Goal: Transaction & Acquisition: Book appointment/travel/reservation

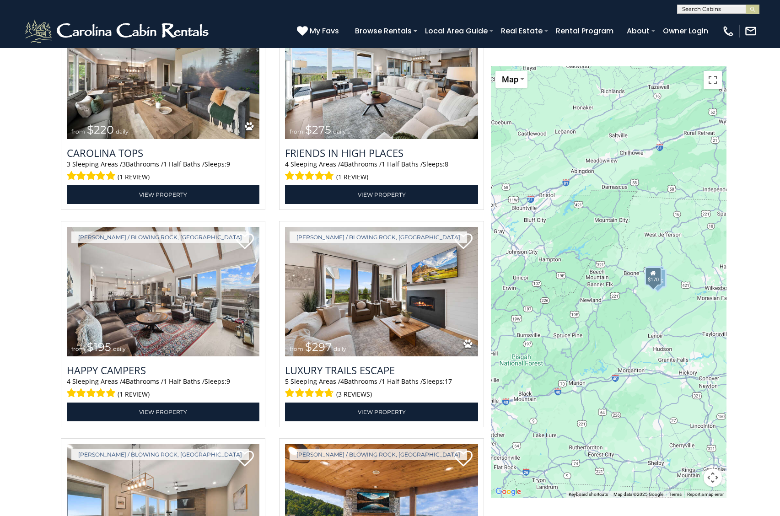
scroll to position [1815, 0]
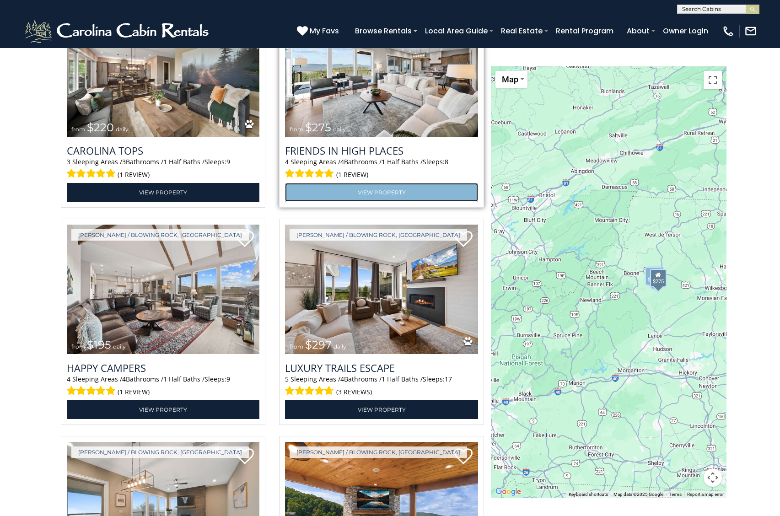
click at [373, 202] on link "View Property" at bounding box center [381, 192] width 193 height 19
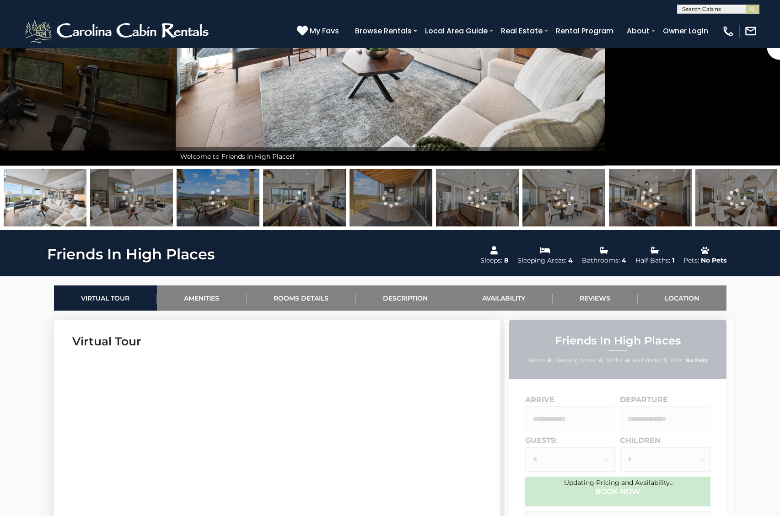
scroll to position [208, 0]
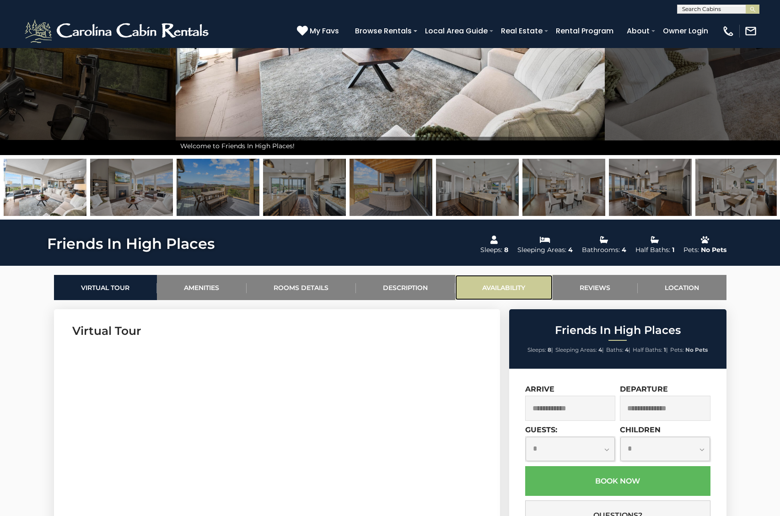
click at [505, 283] on link "Availability" at bounding box center [503, 287] width 97 height 25
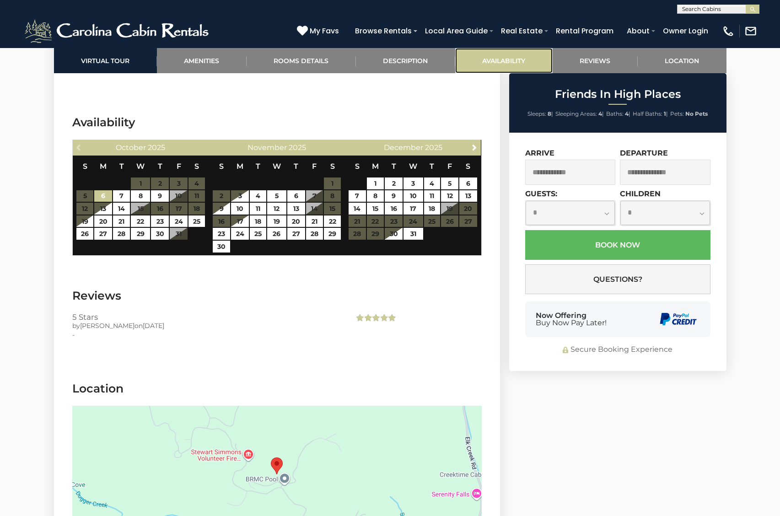
scroll to position [2022, 0]
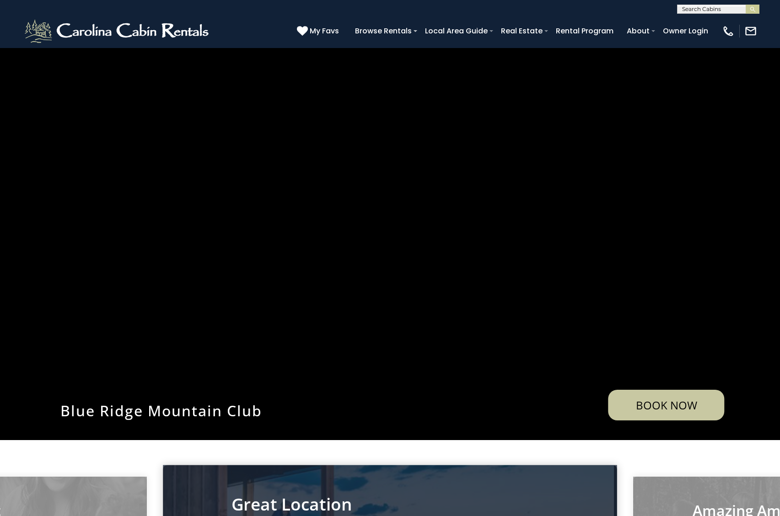
select select
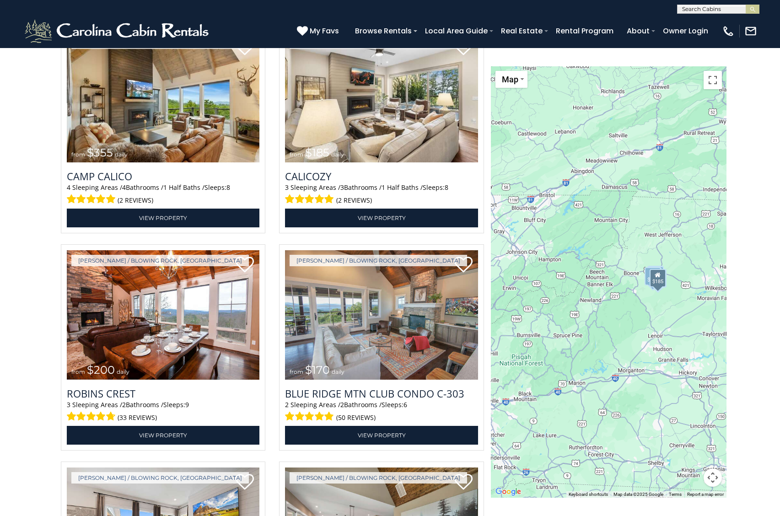
scroll to position [1363, 0]
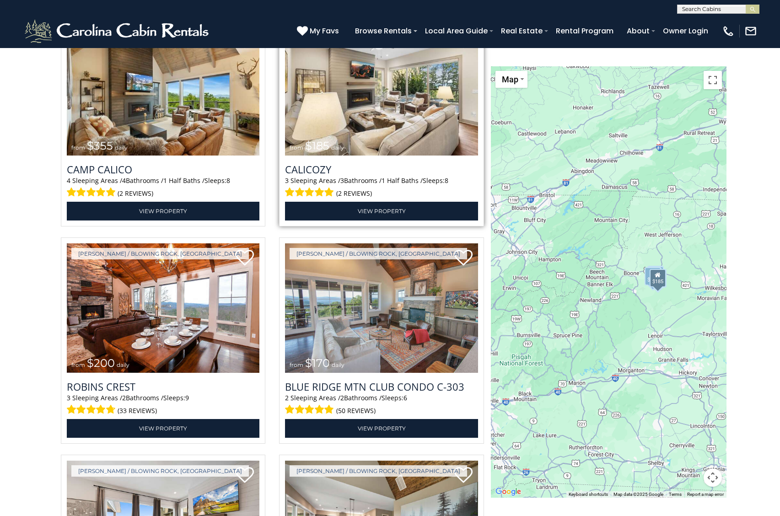
click at [347, 155] on img at bounding box center [381, 90] width 193 height 129
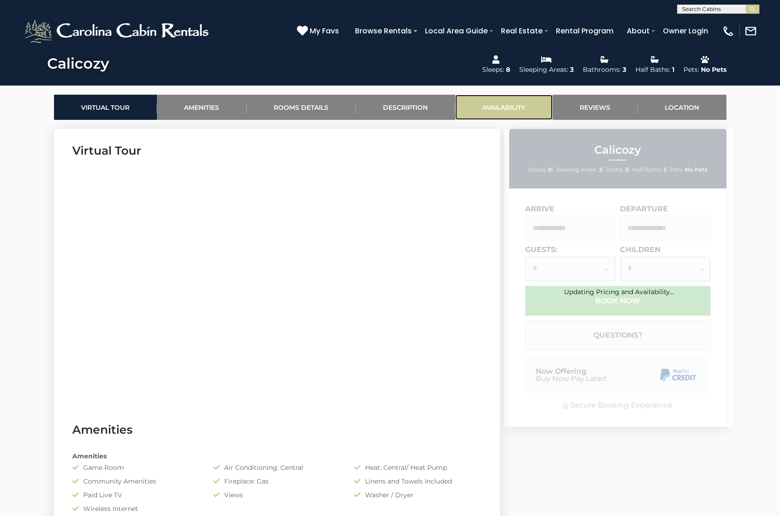
click at [496, 110] on link "Availability" at bounding box center [503, 107] width 97 height 25
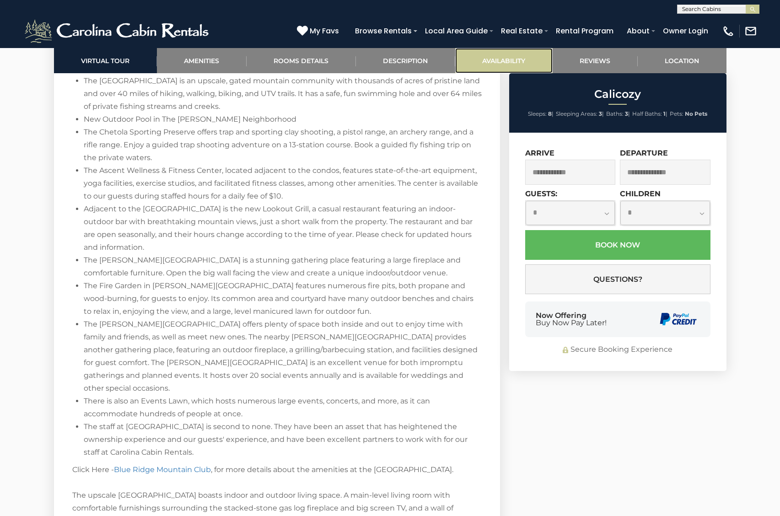
scroll to position [2055, 0]
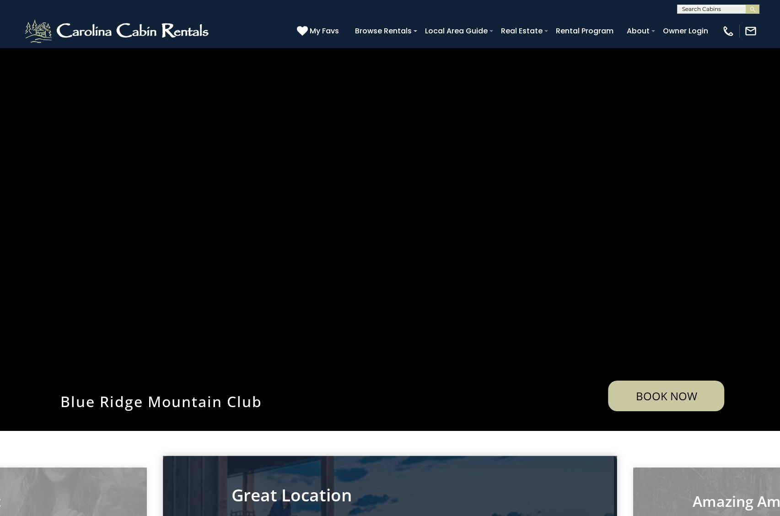
scroll to position [1302, 0]
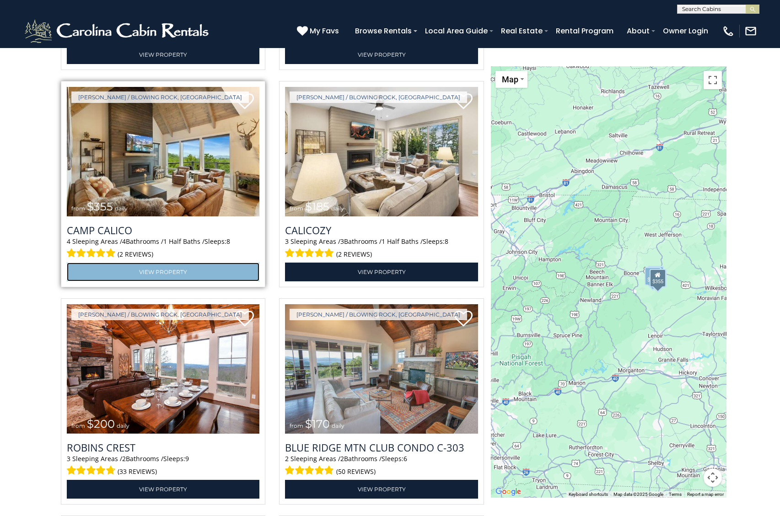
click at [162, 281] on link "View Property" at bounding box center [163, 271] width 193 height 19
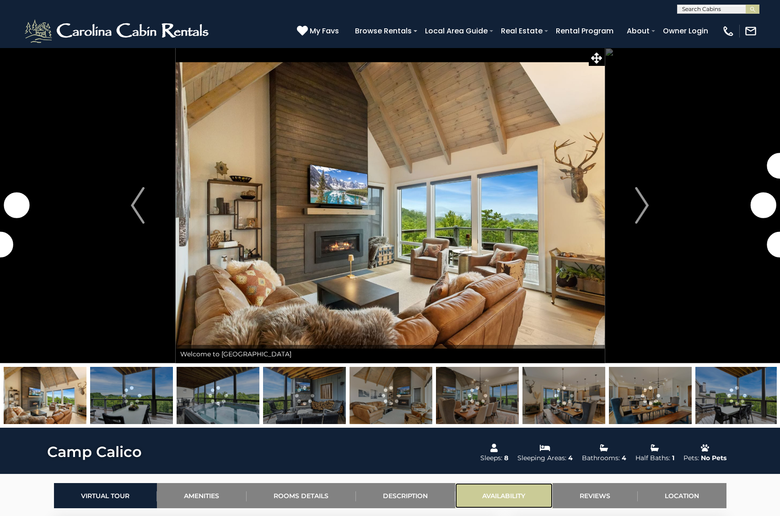
click at [487, 488] on link "Availability" at bounding box center [503, 495] width 97 height 25
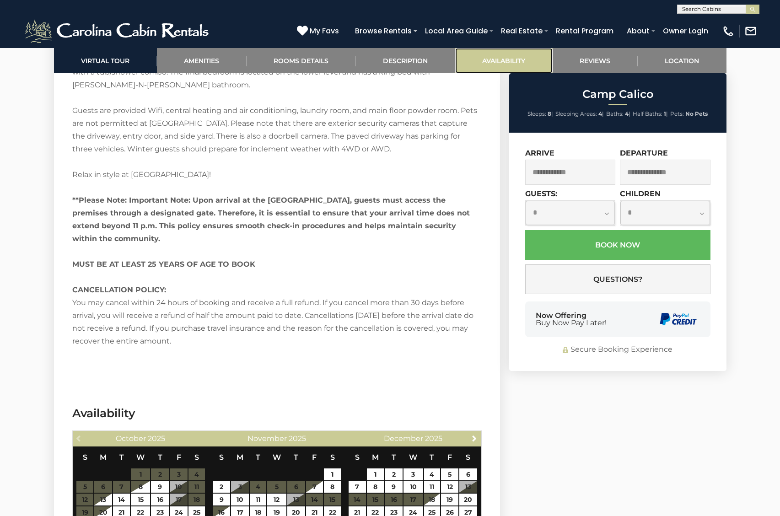
scroll to position [2411, 0]
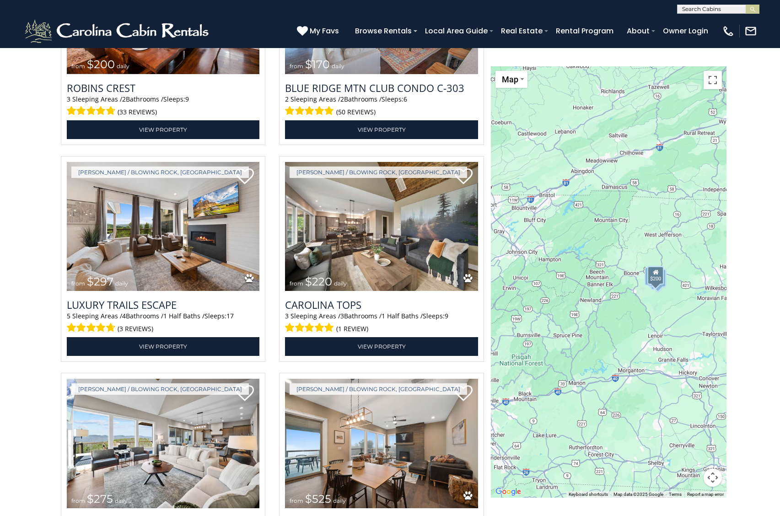
scroll to position [1684, 0]
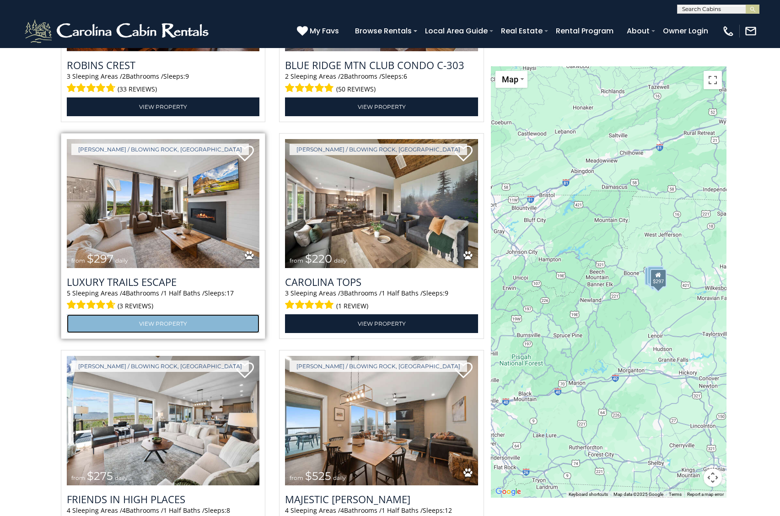
click at [153, 333] on link "View Property" at bounding box center [163, 323] width 193 height 19
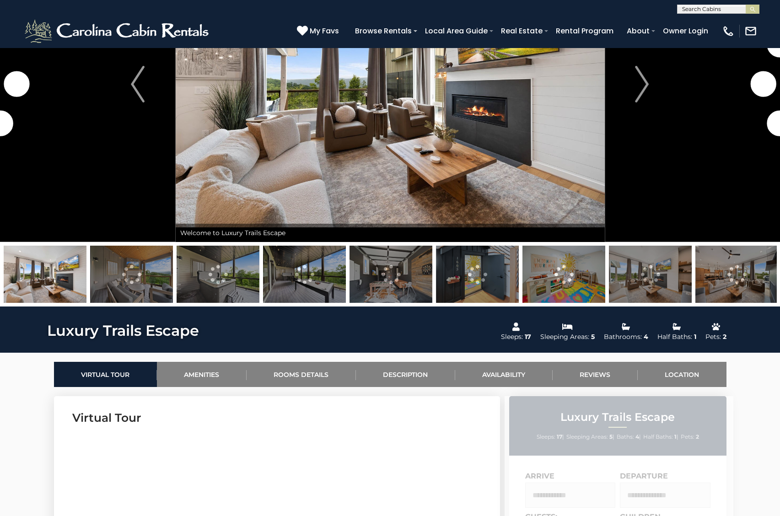
scroll to position [124, 0]
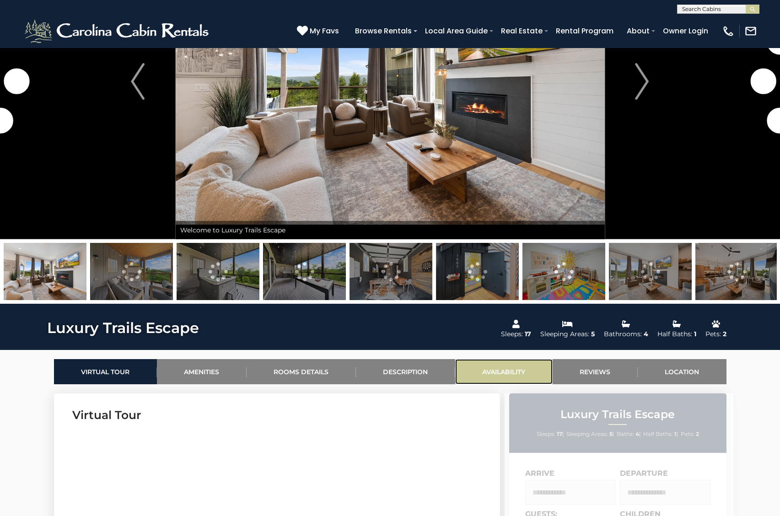
click at [501, 369] on link "Availability" at bounding box center [503, 371] width 97 height 25
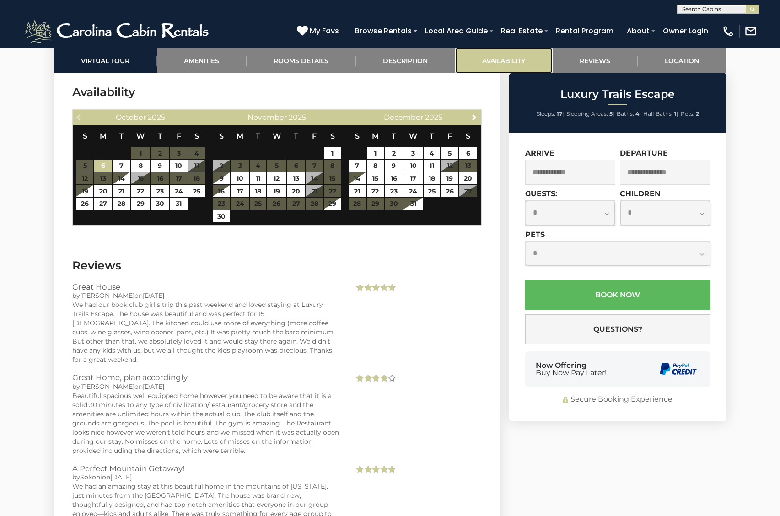
scroll to position [1977, 0]
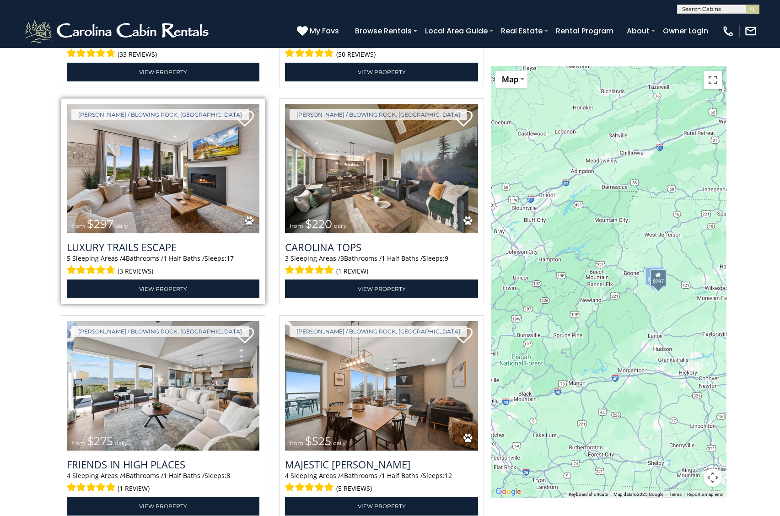
scroll to position [1722, 0]
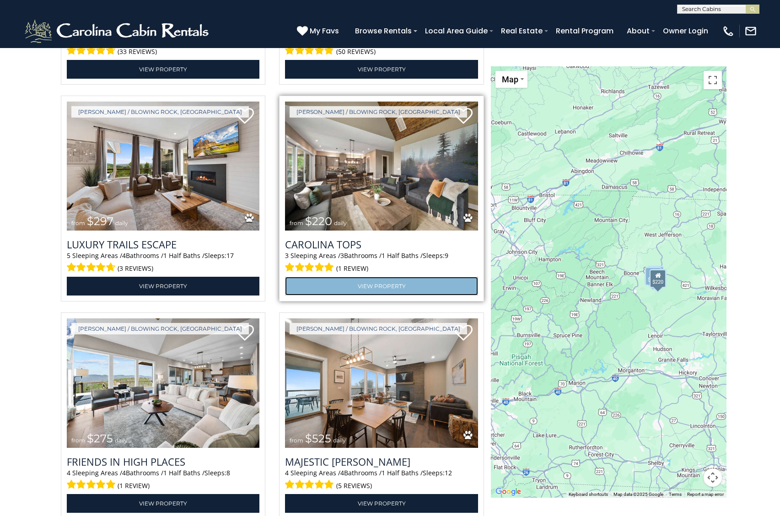
click at [370, 295] on link "View Property" at bounding box center [381, 286] width 193 height 19
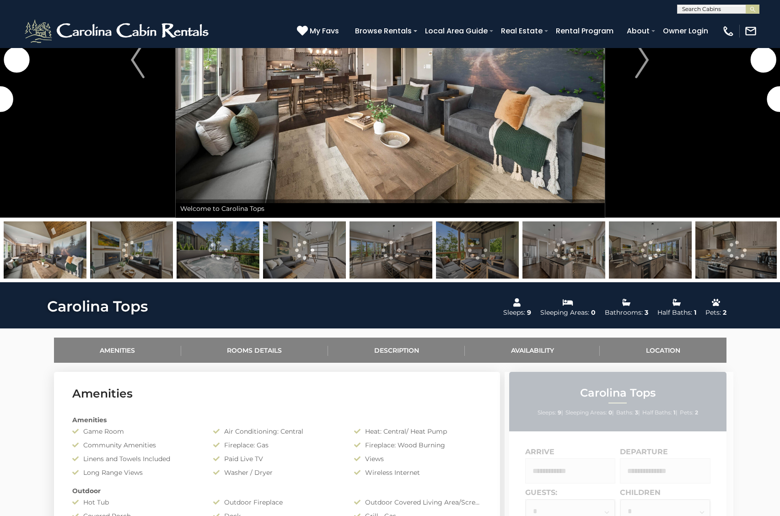
scroll to position [159, 0]
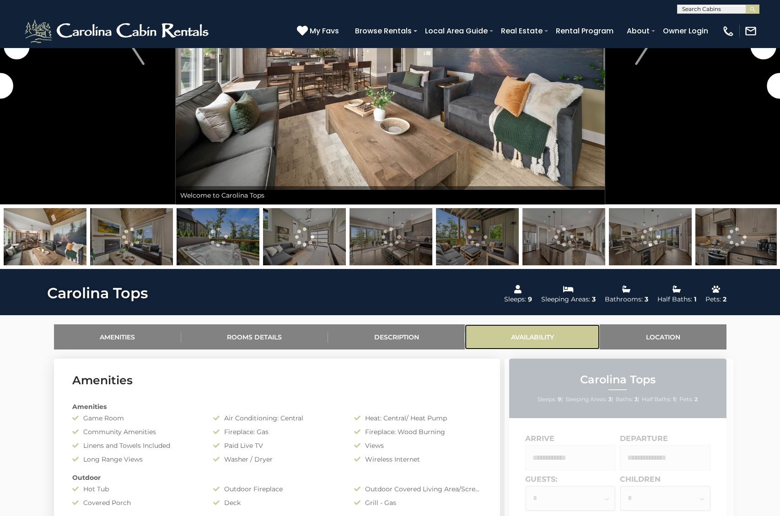
click at [541, 328] on link "Availability" at bounding box center [532, 336] width 135 height 25
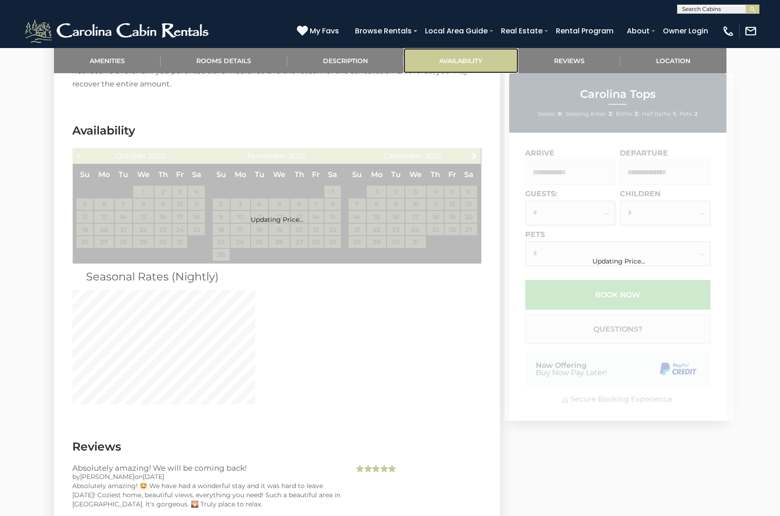
scroll to position [1639, 0]
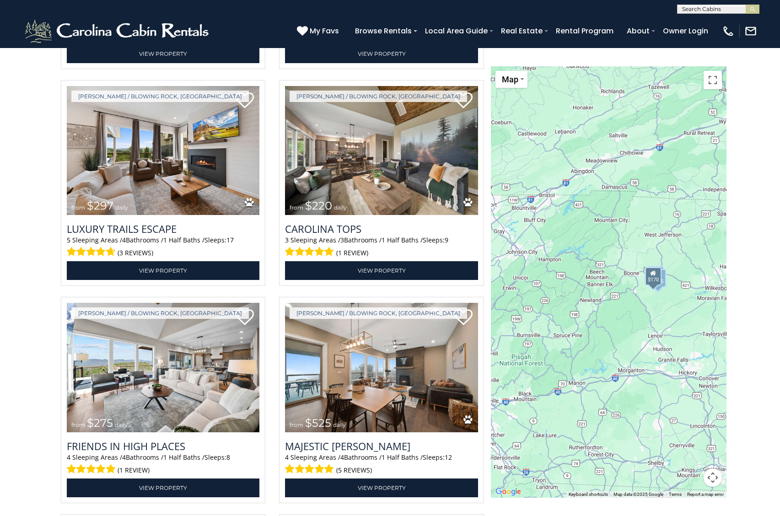
scroll to position [1739, 0]
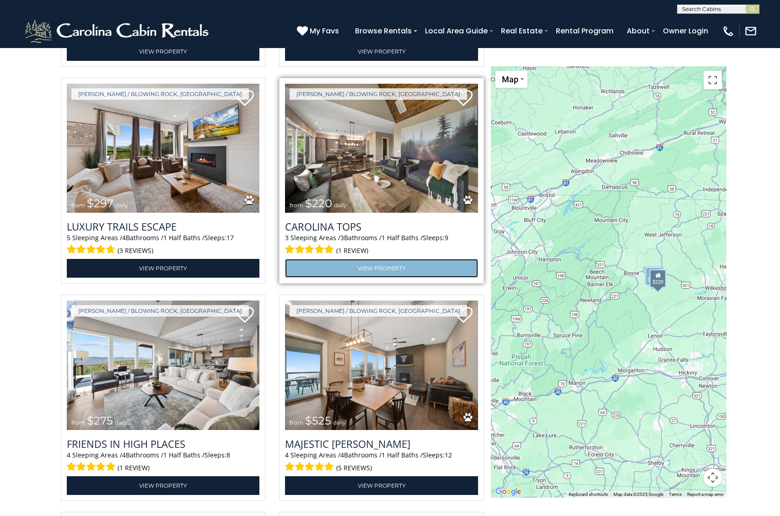
click at [372, 278] on link "View Property" at bounding box center [381, 268] width 193 height 19
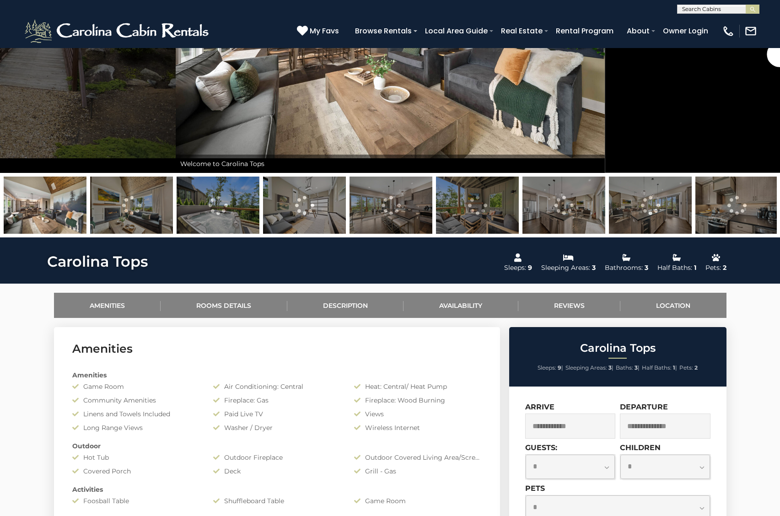
scroll to position [192, 0]
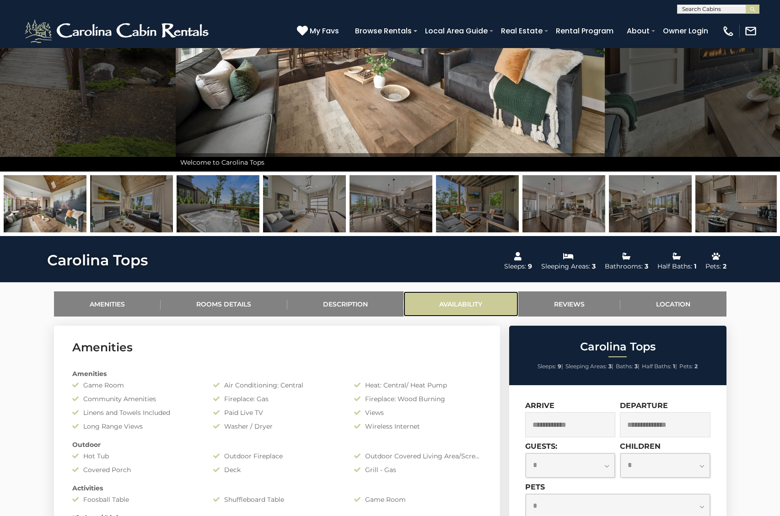
click at [460, 306] on link "Availability" at bounding box center [460, 303] width 115 height 25
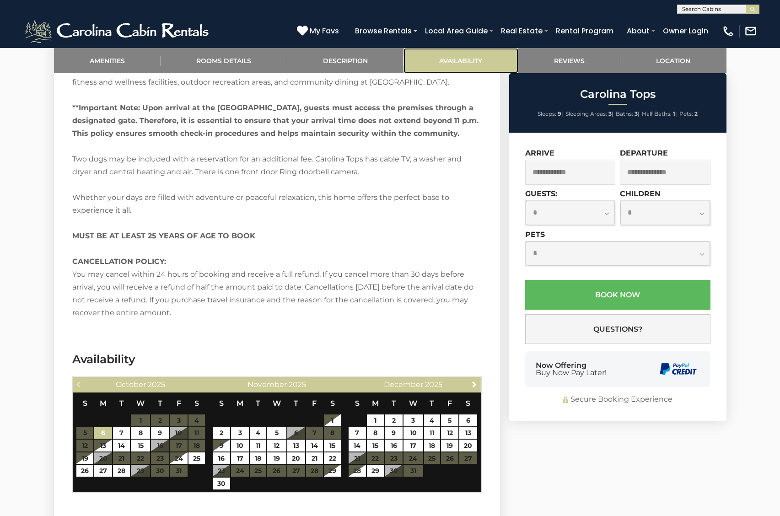
scroll to position [1639, 0]
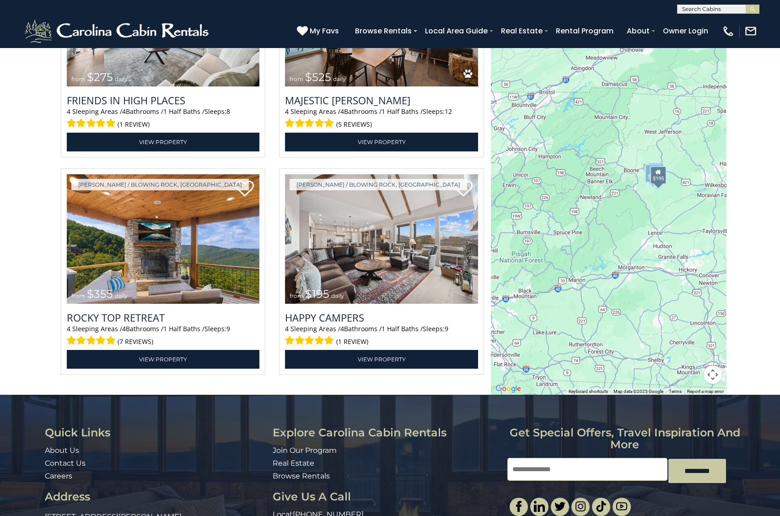
scroll to position [2083, 0]
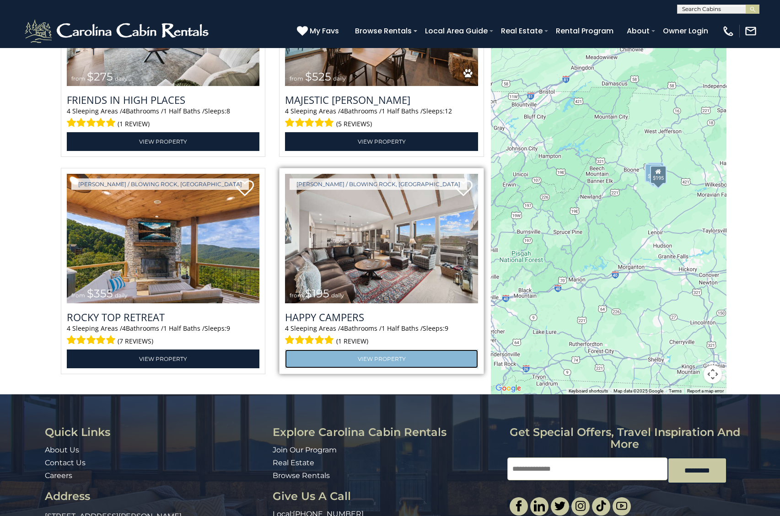
click at [390, 368] on link "View Property" at bounding box center [381, 358] width 193 height 19
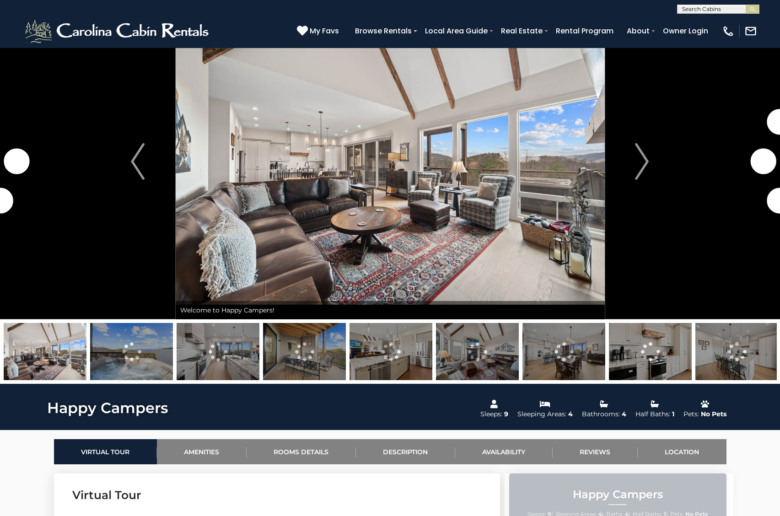
scroll to position [113, 0]
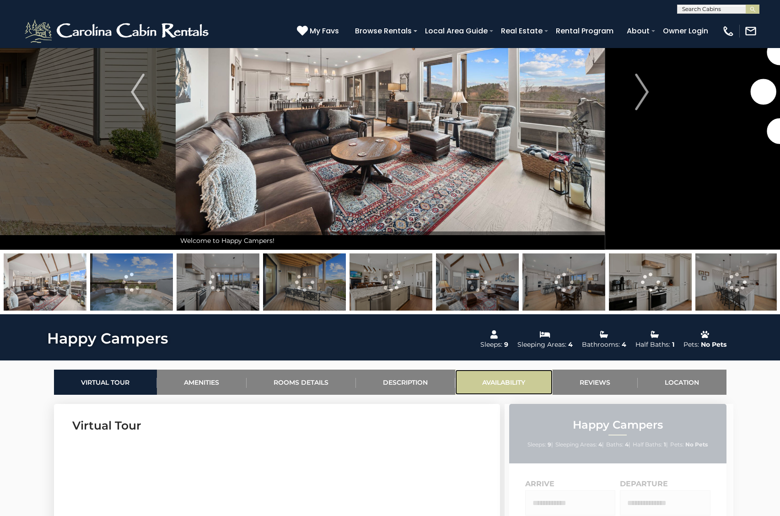
click at [499, 382] on link "Availability" at bounding box center [503, 381] width 97 height 25
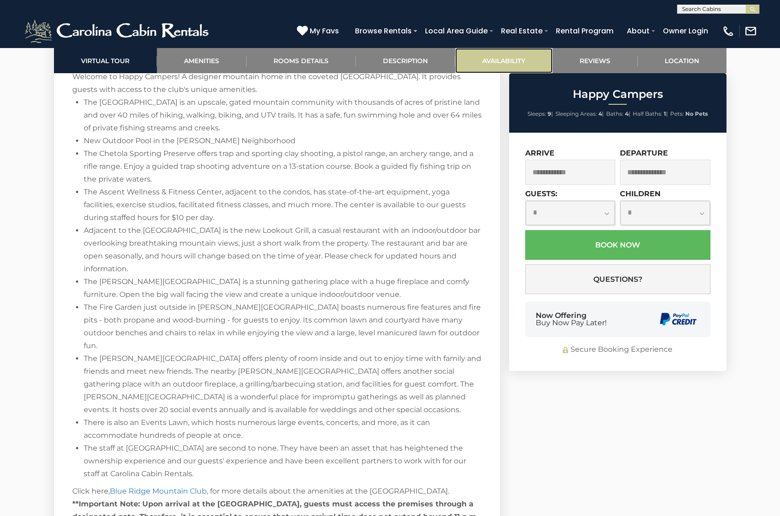
scroll to position [1966, 0]
